Goal: Check status

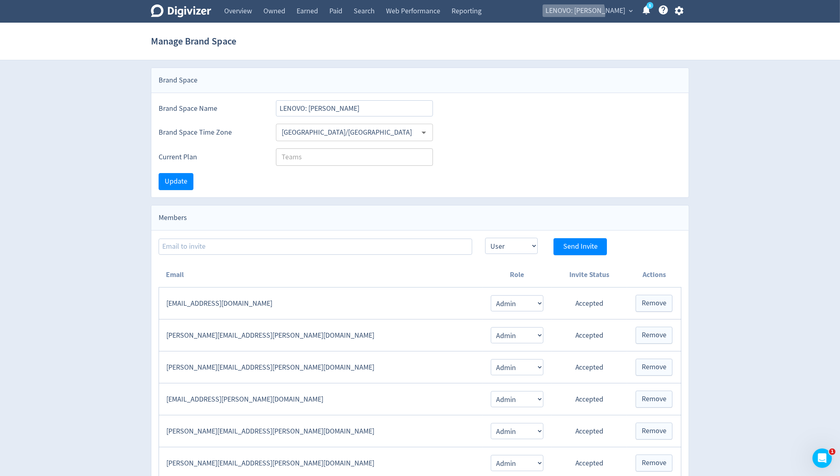
click at [601, 14] on span "LENOVO: [PERSON_NAME]" at bounding box center [585, 10] width 80 height 13
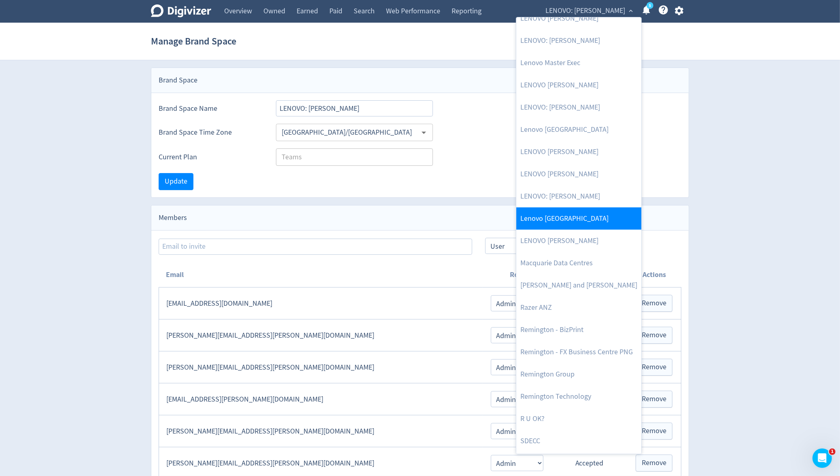
scroll to position [625, 0]
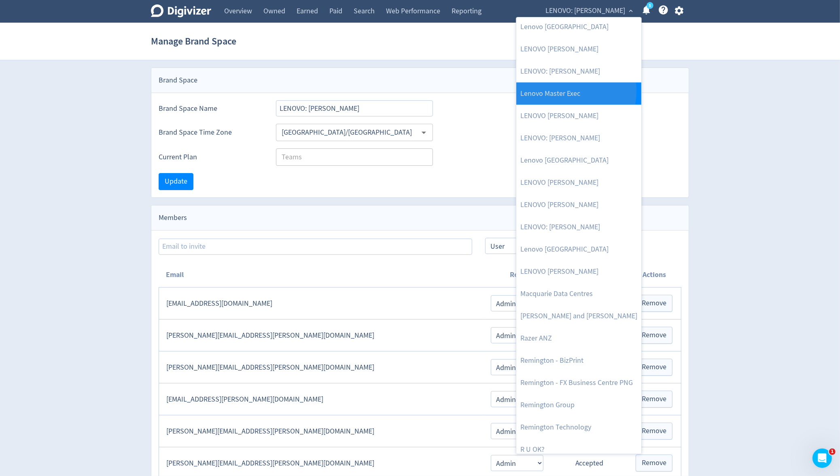
click at [557, 90] on link "Lenovo Master Exec" at bounding box center [578, 94] width 125 height 22
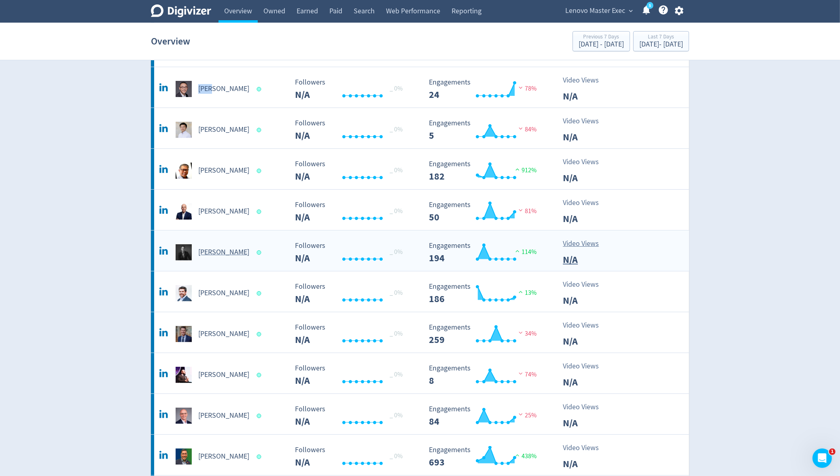
scroll to position [60, 0]
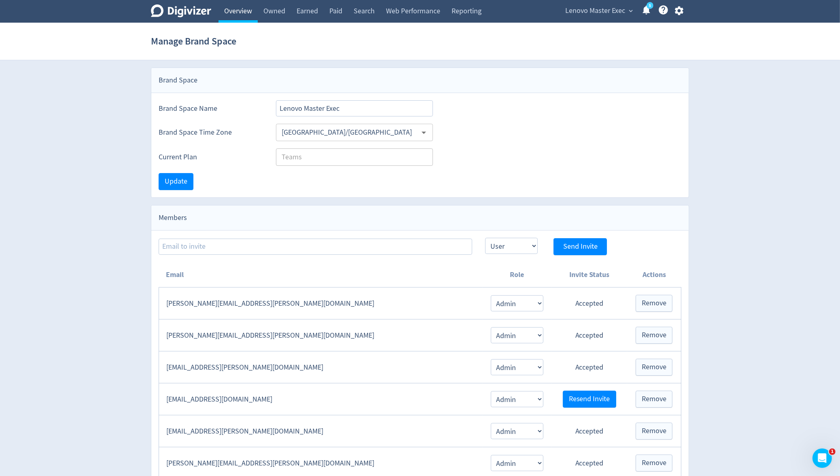
click at [229, 16] on link "Overview" at bounding box center [237, 11] width 39 height 23
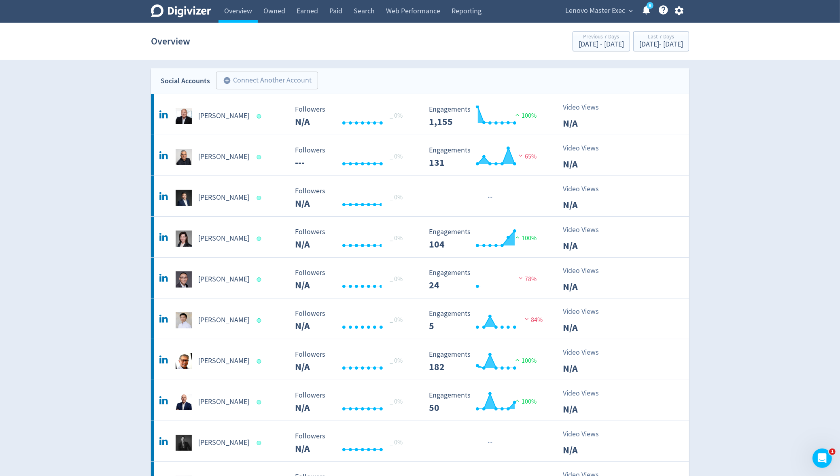
click at [624, 9] on span "Lenovo Master Exec" at bounding box center [595, 10] width 60 height 13
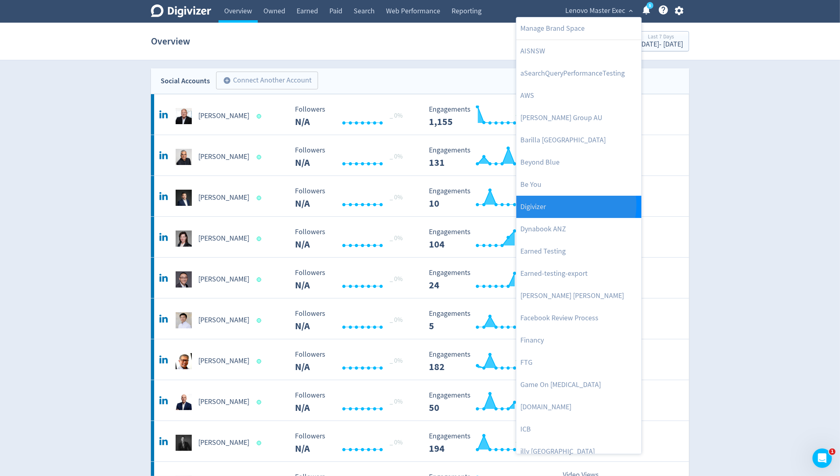
click at [566, 205] on link "Digivizer" at bounding box center [578, 207] width 125 height 22
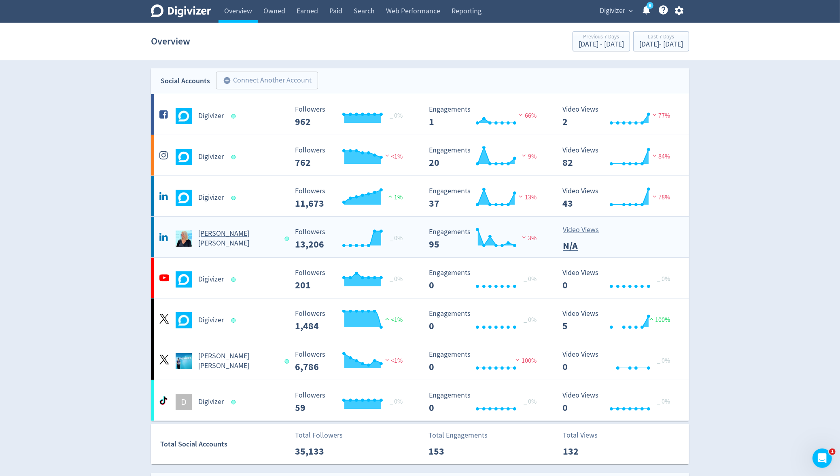
click at [222, 235] on h5 "[PERSON_NAME] [PERSON_NAME]" at bounding box center [237, 238] width 79 height 19
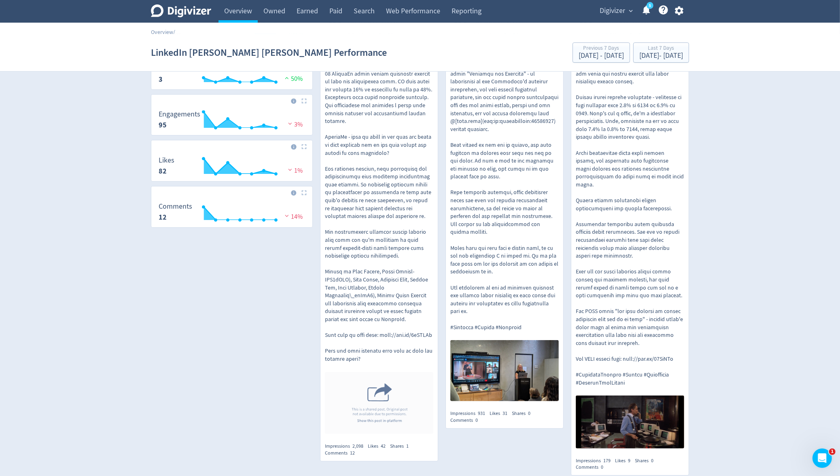
scroll to position [119, 0]
